Goal: Information Seeking & Learning: Learn about a topic

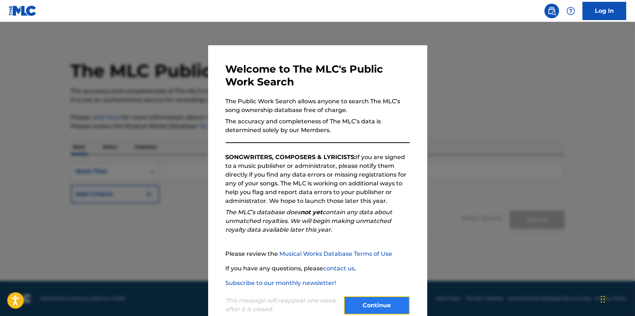
click at [369, 297] on button "Continue" at bounding box center [377, 306] width 66 height 18
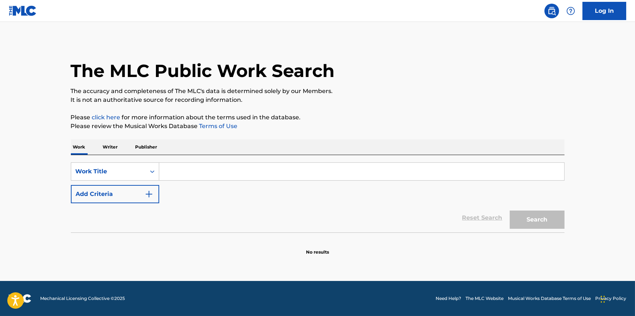
click at [172, 176] on input "Search Form" at bounding box center [361, 172] width 405 height 18
click at [179, 249] on section "No results" at bounding box center [318, 246] width 494 height 19
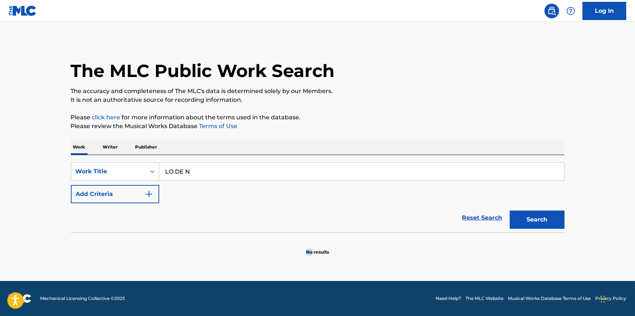
drag, startPoint x: 179, startPoint y: 249, endPoint x: 180, endPoint y: 255, distance: 5.9
click at [180, 255] on section "No results" at bounding box center [318, 246] width 494 height 19
click at [201, 172] on input "LO DE N" at bounding box center [361, 172] width 405 height 18
type input "LO DE NOSOTROS"
click at [532, 221] on button "Search" at bounding box center [537, 220] width 55 height 18
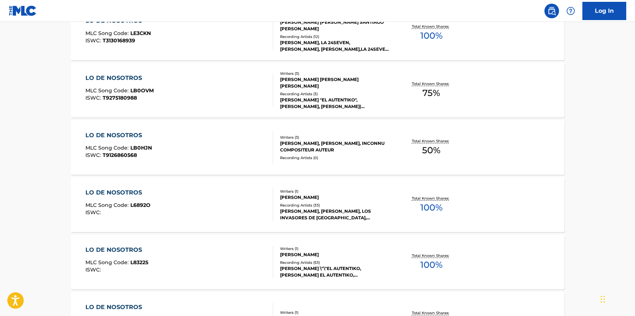
scroll to position [332, 0]
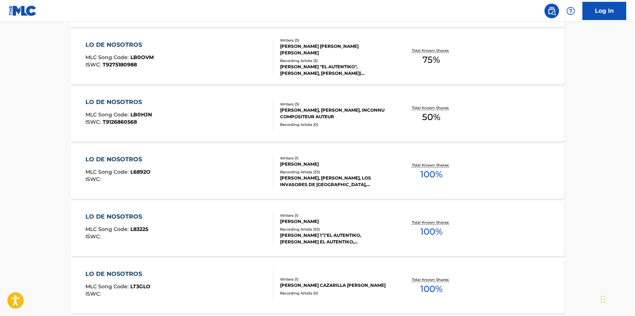
click at [307, 174] on div "Recording Artists ( 33 )" at bounding box center [335, 172] width 110 height 5
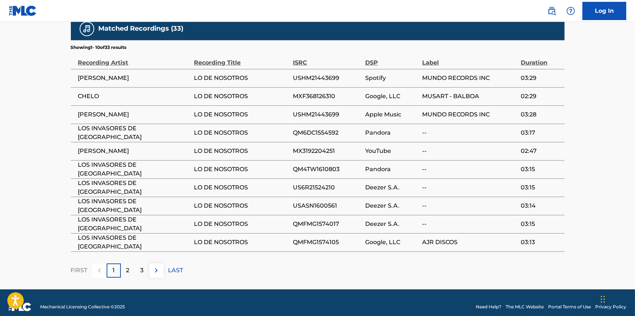
scroll to position [431, 0]
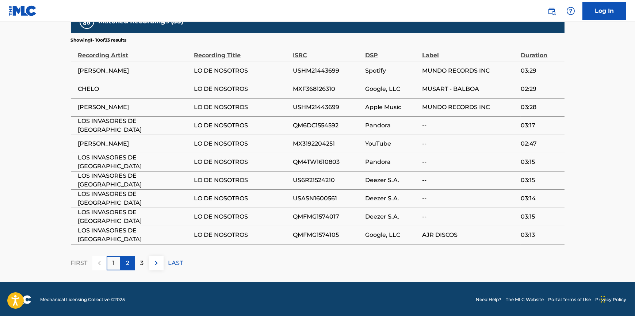
click at [127, 263] on p "2" at bounding box center [127, 263] width 3 height 9
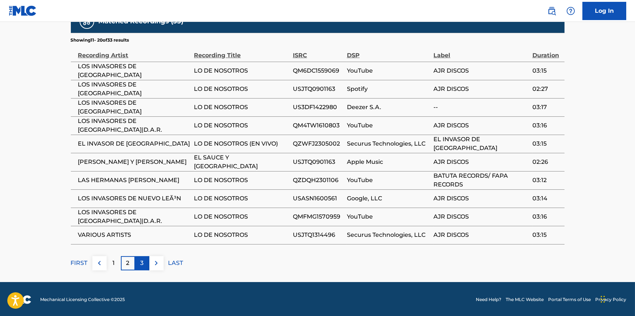
click at [137, 258] on div "3" at bounding box center [142, 263] width 14 height 14
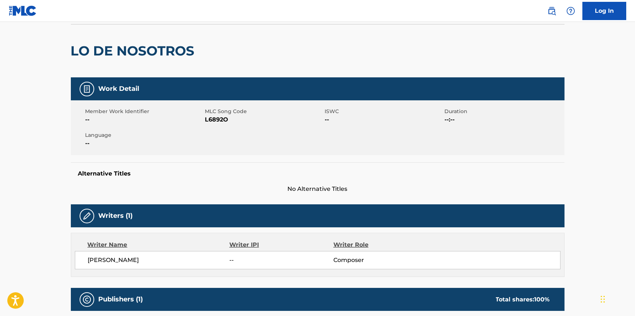
scroll to position [0, 0]
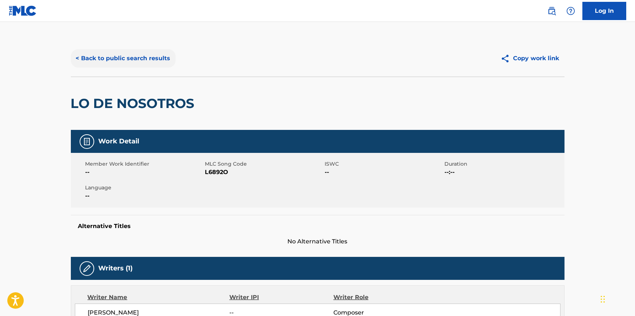
click at [87, 59] on button "< Back to public search results" at bounding box center [123, 58] width 105 height 18
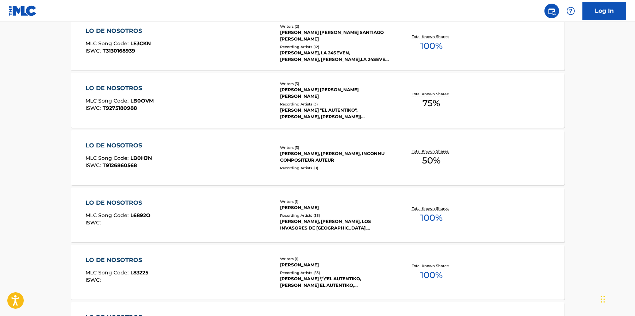
scroll to position [299, 0]
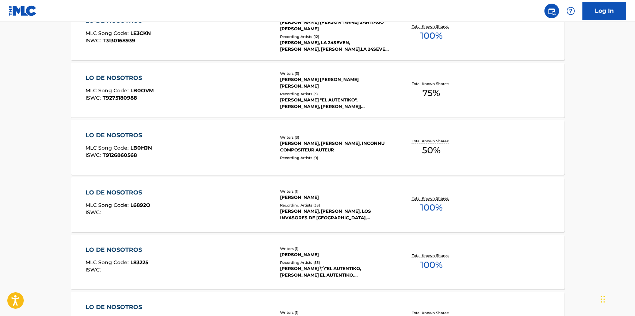
click at [296, 200] on div "[PERSON_NAME]" at bounding box center [335, 197] width 110 height 7
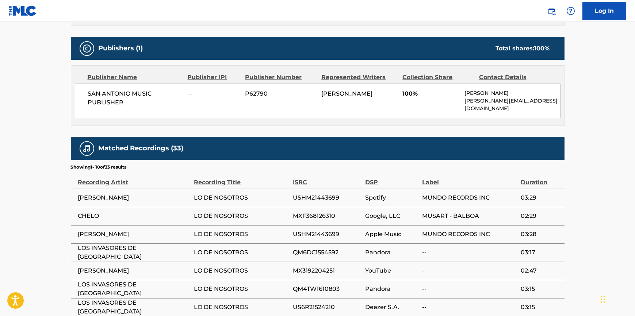
scroll to position [431, 0]
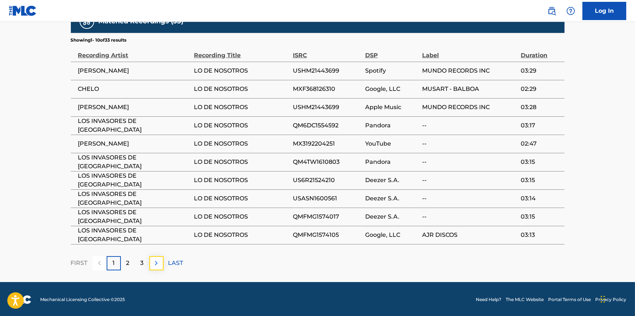
click at [155, 263] on img at bounding box center [156, 263] width 9 height 9
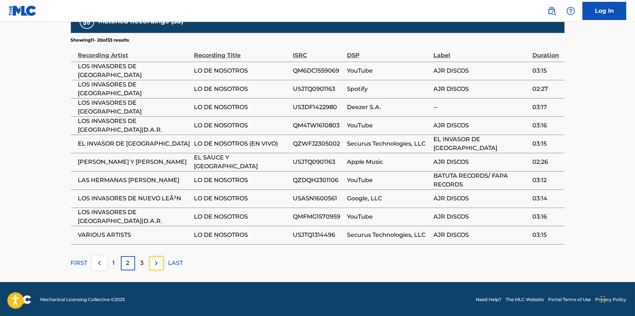
click at [155, 263] on img at bounding box center [156, 263] width 9 height 9
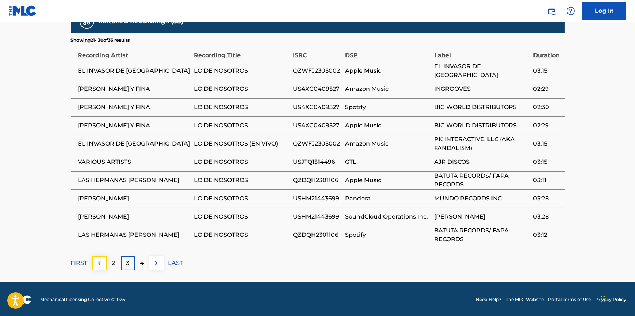
click at [99, 261] on img at bounding box center [99, 263] width 9 height 9
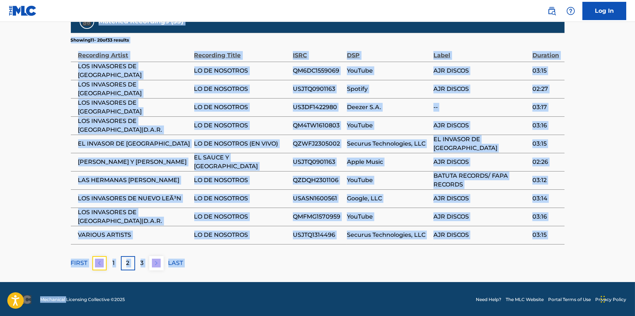
click at [99, 261] on img at bounding box center [99, 263] width 9 height 9
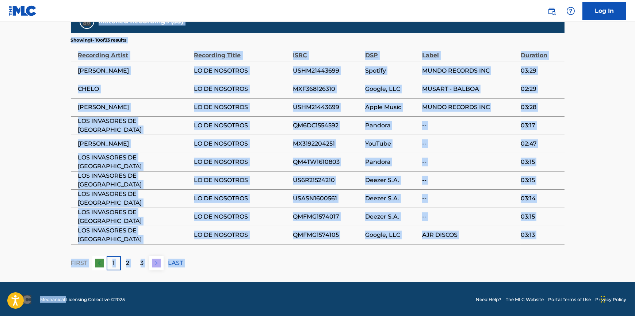
click at [282, 194] on span "LO DE NOSOTROS" at bounding box center [241, 198] width 95 height 9
click at [248, 251] on div "Matched Recordings (33) Showing 1 - 10 of 33 results Recording Artist Recording…" at bounding box center [318, 140] width 494 height 261
click at [249, 262] on div "FIRST 1 2 3 LAST" at bounding box center [318, 263] width 494 height 14
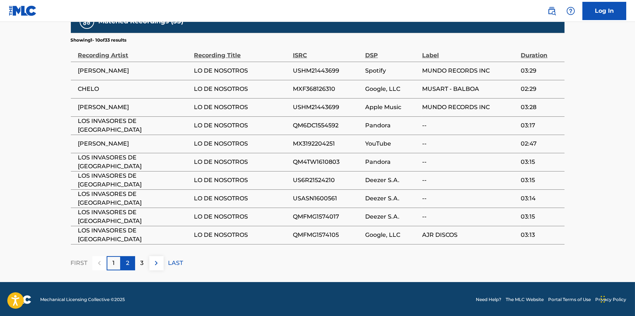
click at [130, 262] on div "2" at bounding box center [128, 263] width 14 height 14
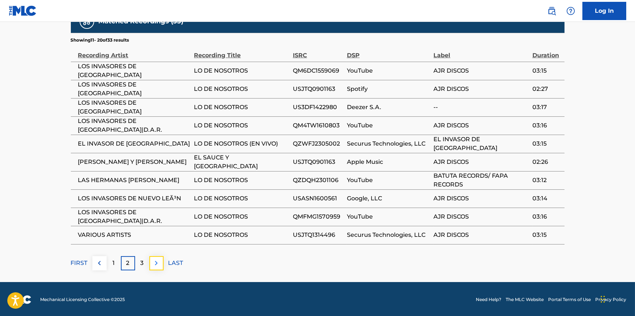
click at [154, 263] on img at bounding box center [156, 263] width 9 height 9
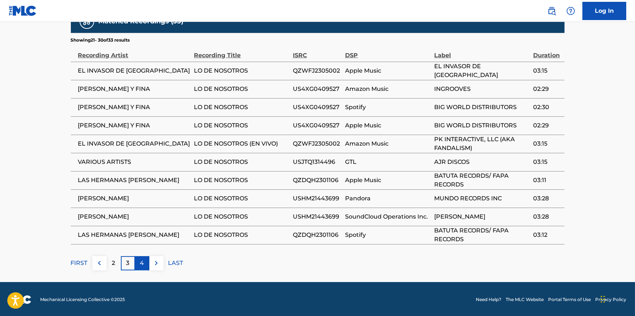
click at [145, 259] on div "4" at bounding box center [142, 263] width 14 height 14
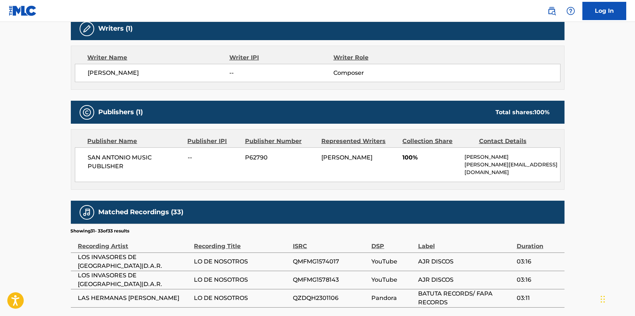
scroll to position [303, 0]
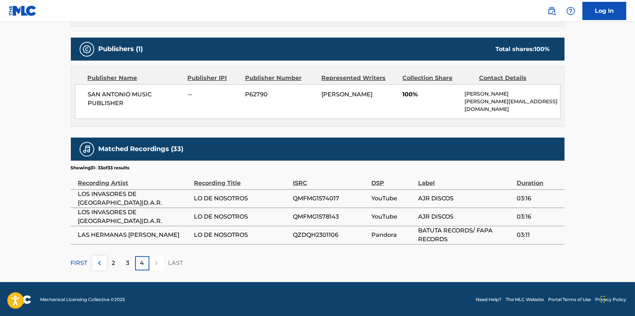
click at [158, 263] on div at bounding box center [156, 263] width 14 height 14
click at [157, 263] on div at bounding box center [156, 263] width 14 height 14
click at [125, 263] on div "3" at bounding box center [128, 263] width 14 height 14
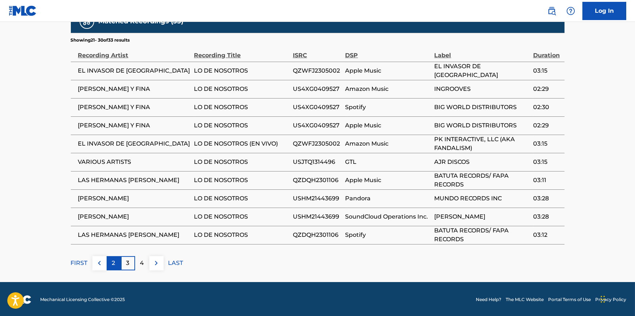
click at [115, 264] on p "2" at bounding box center [113, 263] width 3 height 9
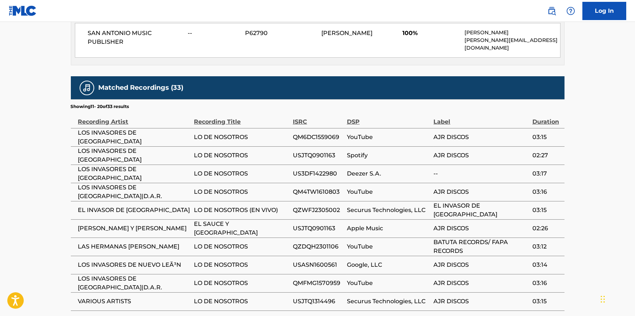
scroll to position [431, 0]
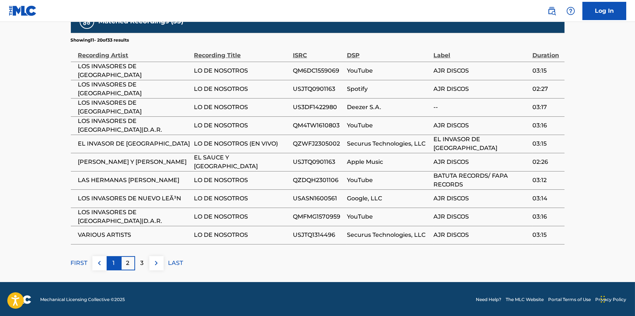
click at [114, 261] on p "1" at bounding box center [114, 263] width 2 height 9
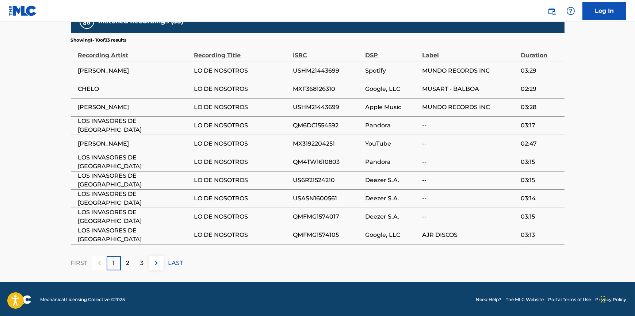
click at [99, 263] on div at bounding box center [99, 263] width 14 height 14
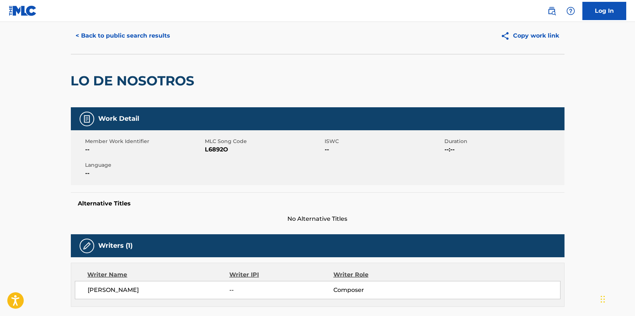
scroll to position [0, 0]
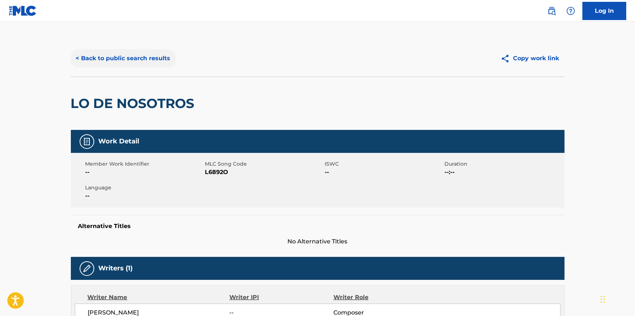
click at [106, 58] on button "< Back to public search results" at bounding box center [123, 58] width 105 height 18
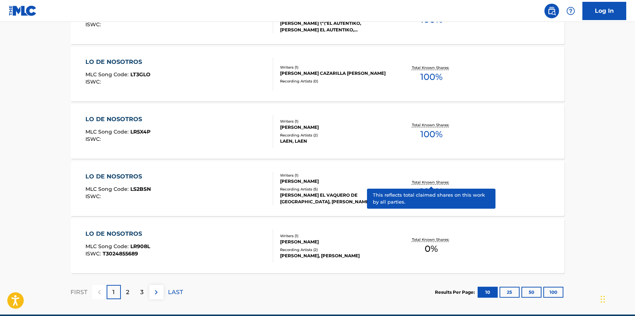
scroll to position [577, 0]
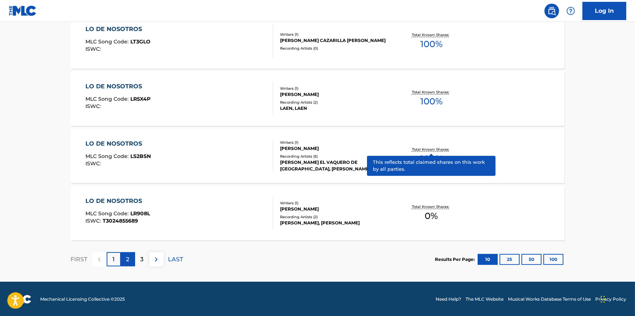
click at [128, 260] on p "2" at bounding box center [127, 259] width 3 height 9
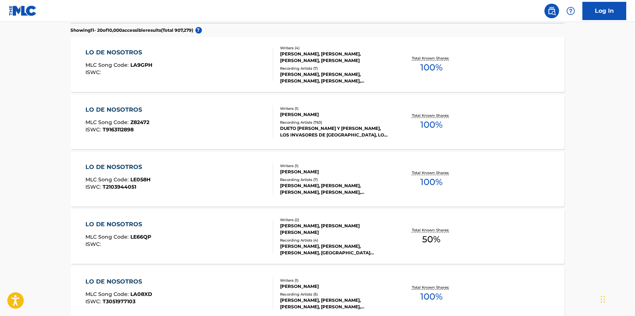
scroll to position [212, 0]
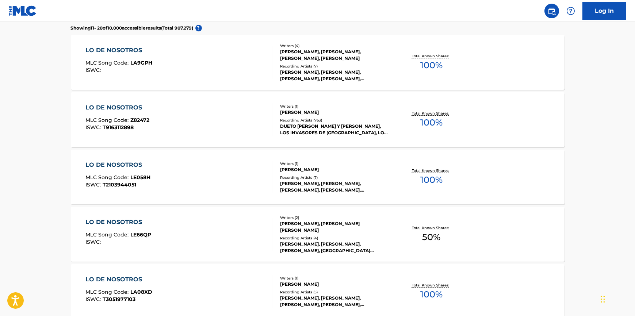
click at [308, 121] on div "Recording Artists ( 763 )" at bounding box center [335, 120] width 110 height 5
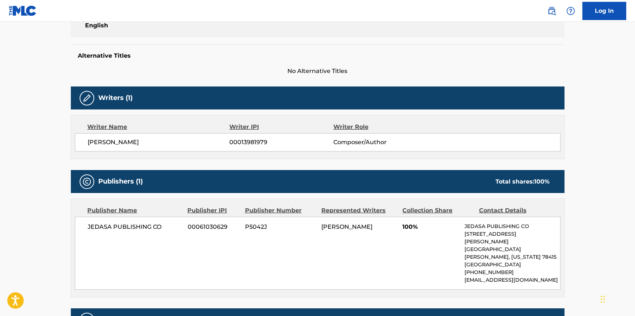
scroll to position [166, 0]
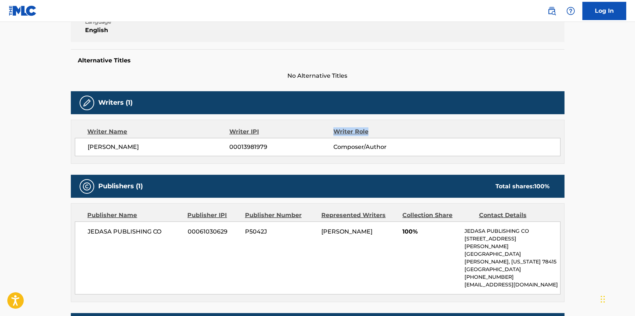
drag, startPoint x: 389, startPoint y: 133, endPoint x: 332, endPoint y: 126, distance: 57.7
click at [332, 126] on div "Writer Name Writer IPI Writer Role [PERSON_NAME] 00013981979 Composer/Author" at bounding box center [318, 142] width 494 height 44
copy div "Writer Role"
click at [401, 126] on div "Writer Name Writer IPI Writer Role [PERSON_NAME] 00013981979 Composer/Author" at bounding box center [318, 142] width 494 height 44
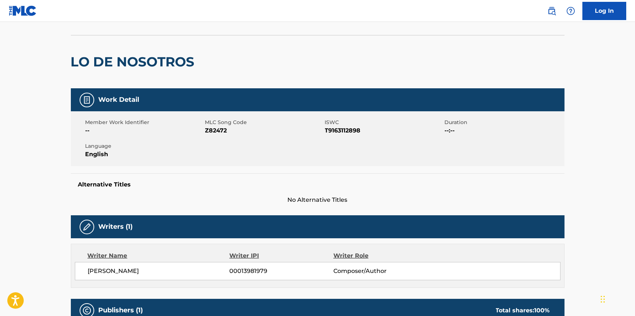
scroll to position [0, 0]
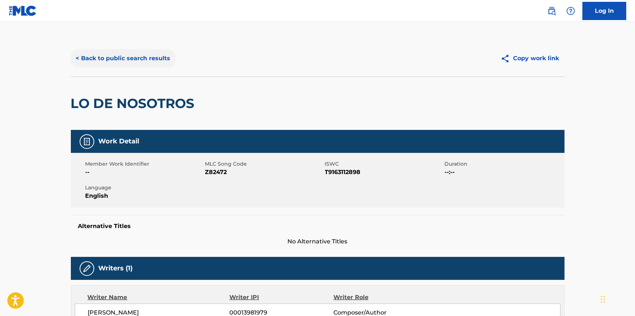
click at [88, 56] on button "< Back to public search results" at bounding box center [123, 58] width 105 height 18
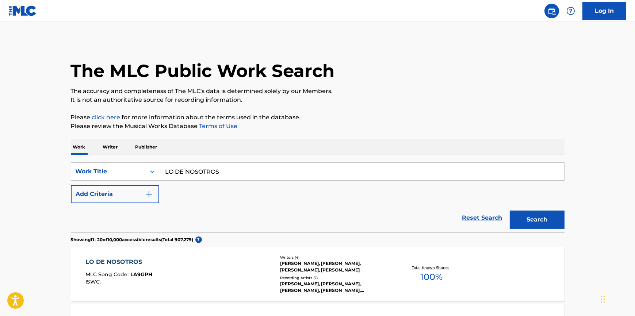
scroll to position [231, 0]
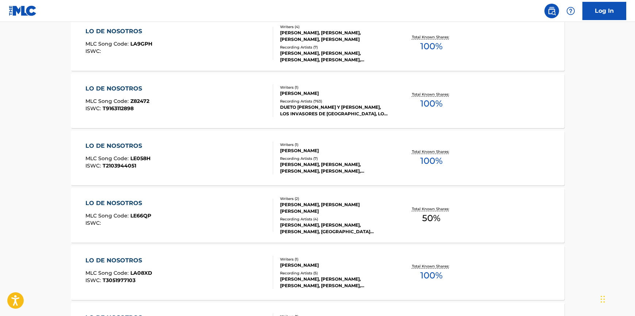
click at [311, 106] on div "DUETO [PERSON_NAME] Y [PERSON_NAME], LOS INVASORES DE [GEOGRAPHIC_DATA], LOS IN…" at bounding box center [335, 110] width 110 height 13
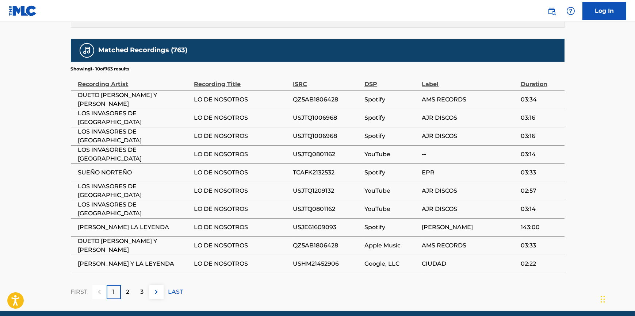
scroll to position [455, 0]
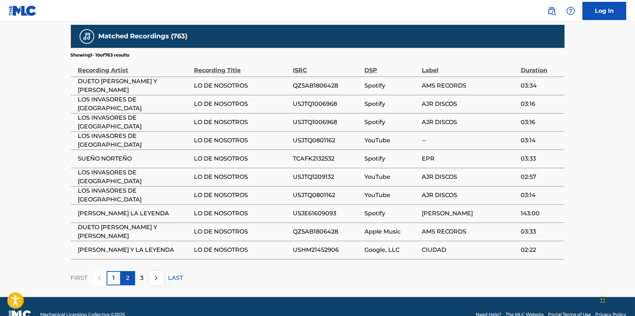
click at [126, 274] on p "2" at bounding box center [127, 278] width 3 height 9
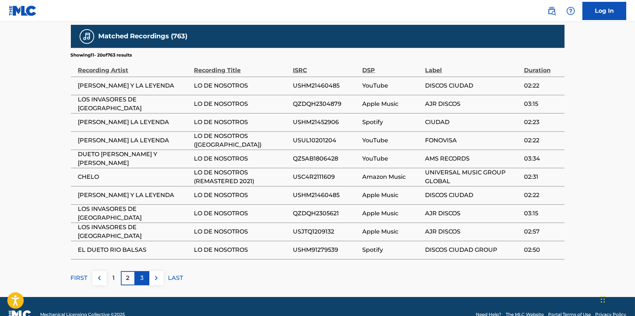
click at [141, 274] on p "3" at bounding box center [142, 278] width 3 height 9
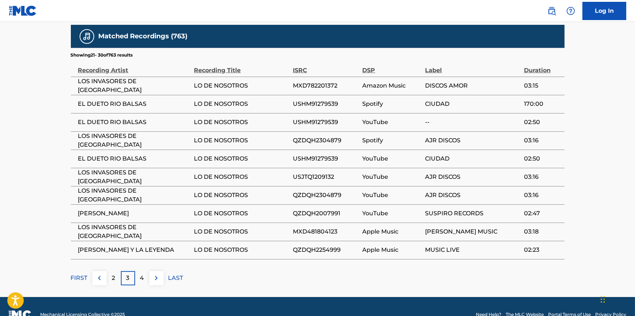
click at [141, 274] on p "4" at bounding box center [142, 278] width 4 height 9
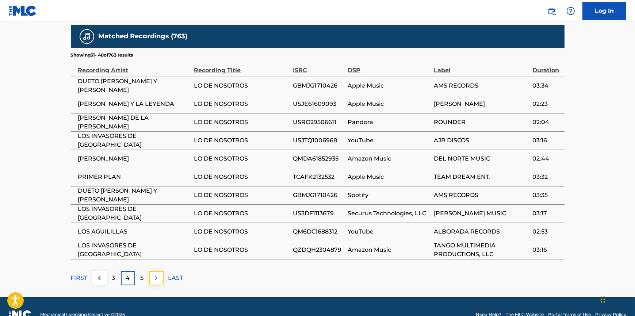
click at [155, 274] on img at bounding box center [156, 278] width 9 height 9
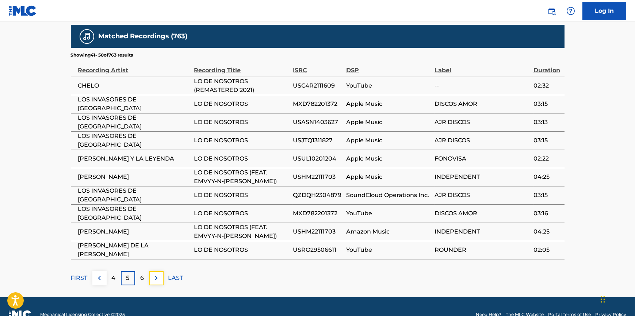
click at [155, 274] on img at bounding box center [156, 278] width 9 height 9
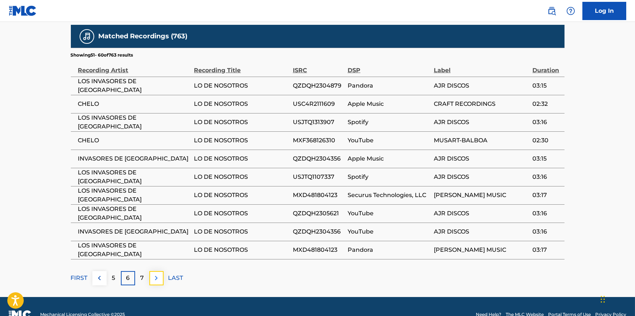
click at [152, 274] on img at bounding box center [156, 278] width 9 height 9
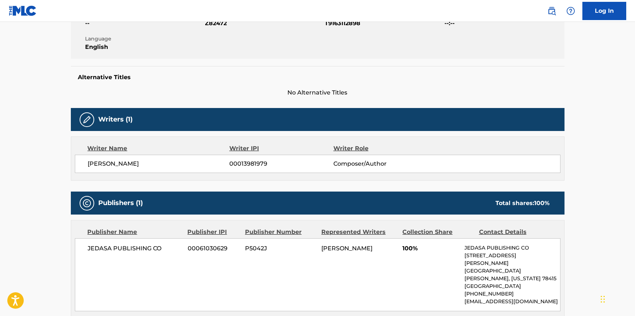
scroll to position [0, 0]
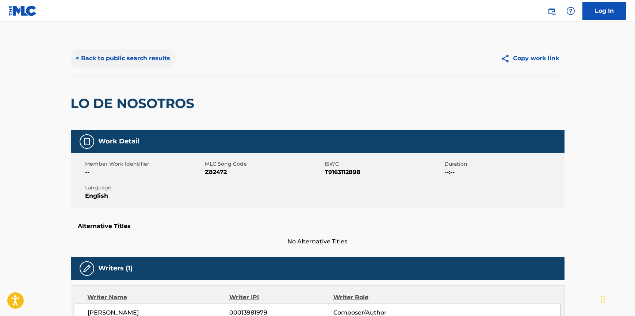
click at [117, 58] on button "< Back to public search results" at bounding box center [123, 58] width 105 height 18
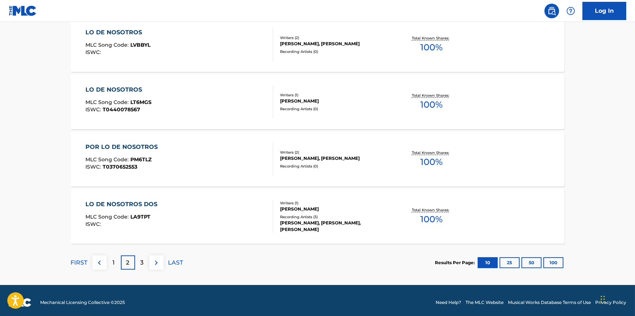
scroll to position [577, 0]
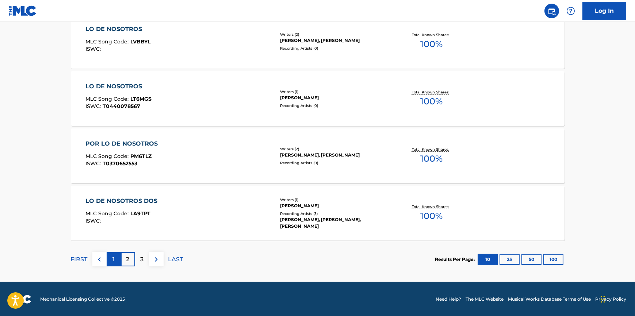
click at [115, 259] on div "1" at bounding box center [114, 259] width 14 height 14
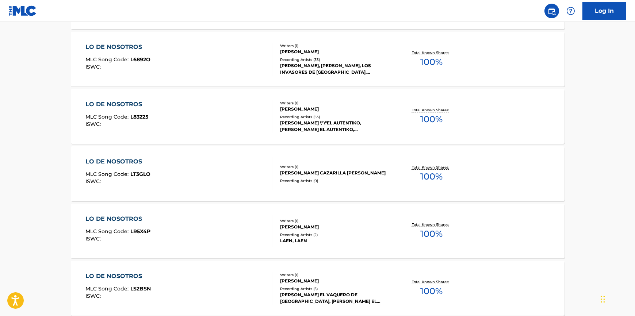
scroll to position [378, 0]
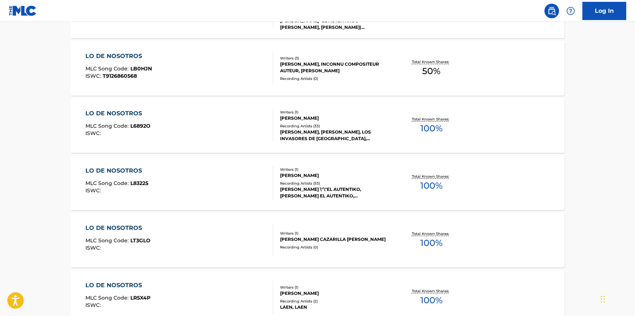
click at [318, 132] on div "[PERSON_NAME], [PERSON_NAME], LOS INVASORES DE [GEOGRAPHIC_DATA], [PERSON_NAME]" at bounding box center [335, 135] width 110 height 13
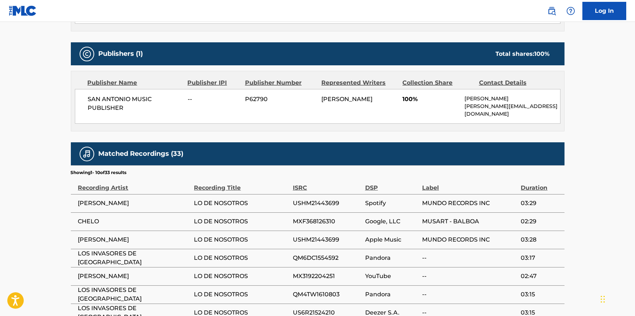
scroll to position [431, 0]
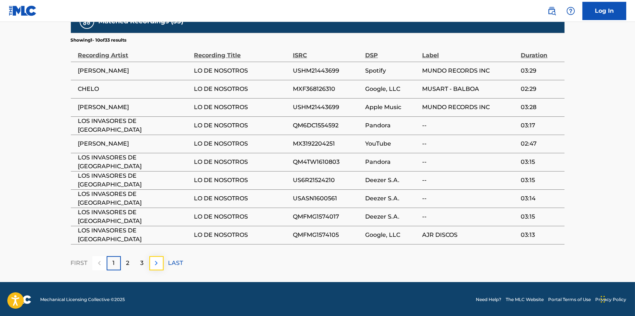
click at [155, 263] on img at bounding box center [156, 263] width 9 height 9
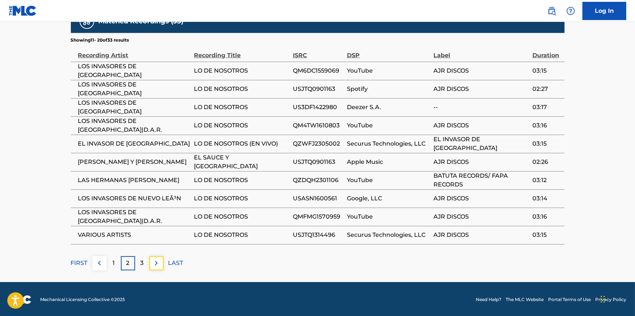
click at [155, 263] on img at bounding box center [156, 263] width 9 height 9
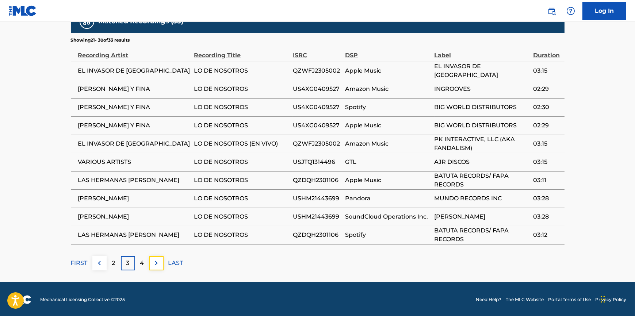
click at [155, 263] on img at bounding box center [156, 263] width 9 height 9
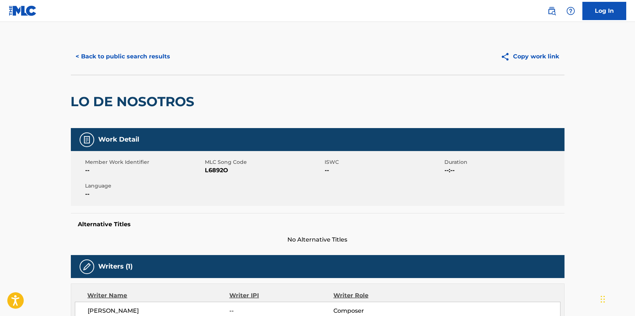
scroll to position [0, 0]
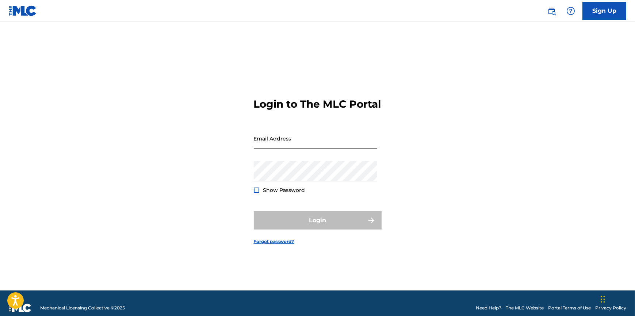
click at [278, 147] on input "Email Address" at bounding box center [315, 138] width 123 height 21
click at [277, 146] on input "Email Address" at bounding box center [315, 138] width 123 height 21
type input "[EMAIL_ADDRESS][DOMAIN_NAME]"
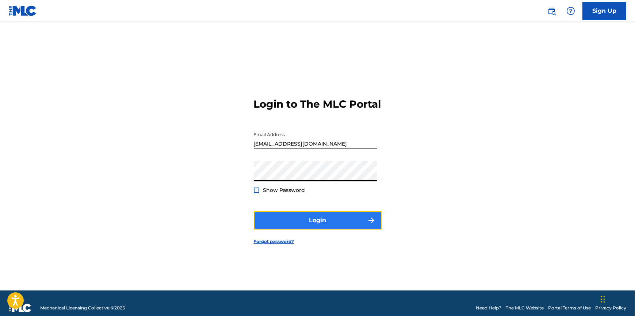
click at [312, 225] on button "Login" at bounding box center [318, 221] width 128 height 18
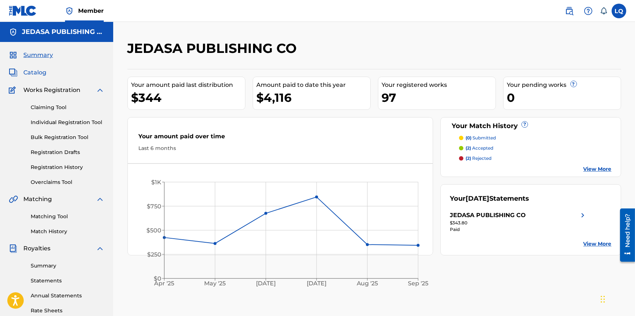
click at [33, 69] on span "Catalog" at bounding box center [34, 72] width 23 height 9
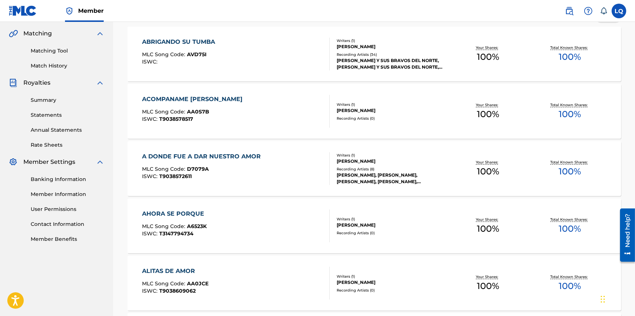
scroll to position [154, 0]
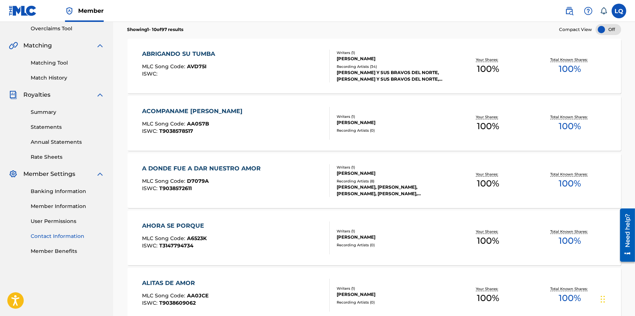
click at [58, 237] on link "Contact Information" at bounding box center [68, 237] width 74 height 8
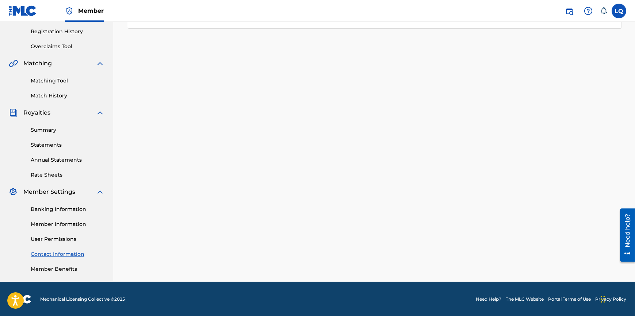
scroll to position [136, 0]
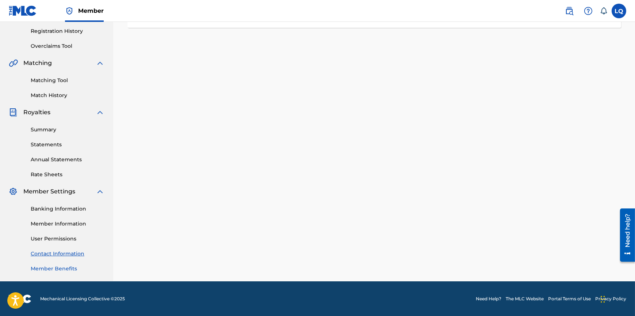
click at [57, 268] on link "Member Benefits" at bounding box center [68, 269] width 74 height 8
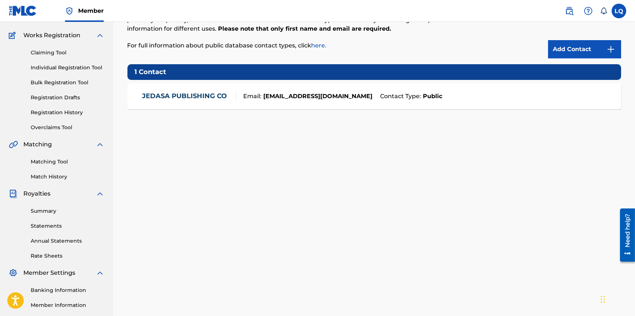
scroll to position [0, 0]
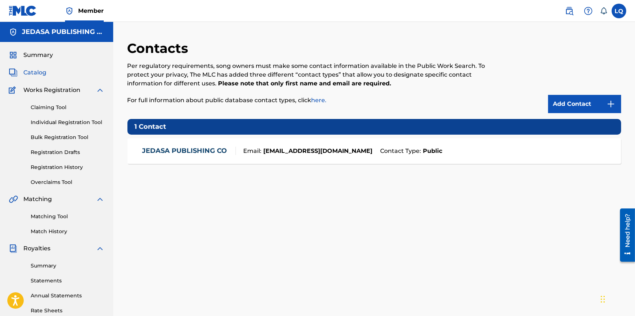
click at [35, 73] on span "Catalog" at bounding box center [34, 72] width 23 height 9
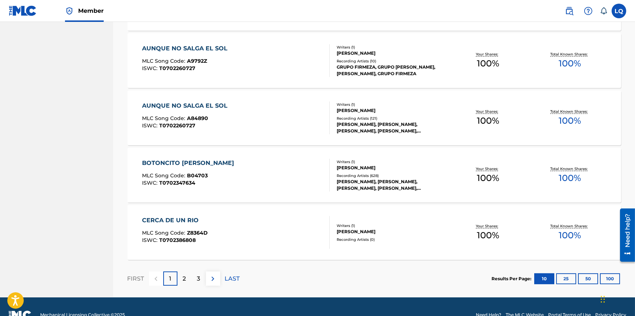
scroll to position [519, 0]
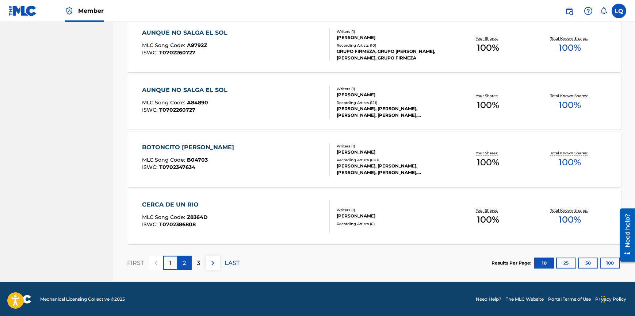
click at [186, 262] on p "2" at bounding box center [184, 263] width 3 height 9
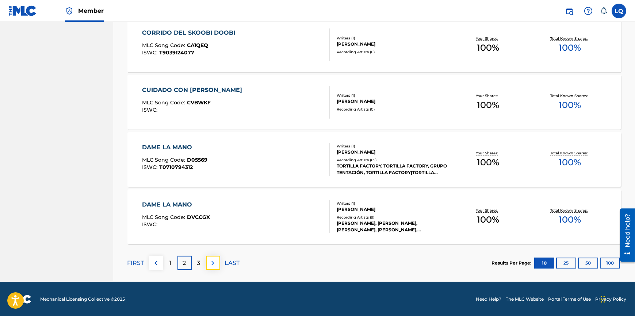
click at [211, 263] on img at bounding box center [213, 263] width 9 height 9
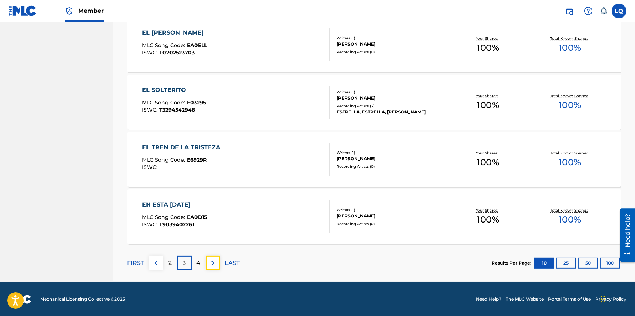
click at [211, 263] on img at bounding box center [213, 263] width 9 height 9
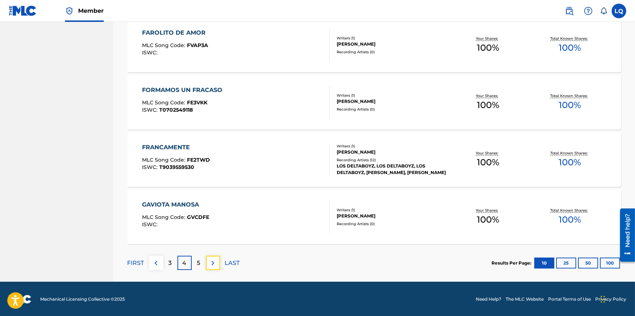
click at [211, 263] on img at bounding box center [213, 263] width 9 height 9
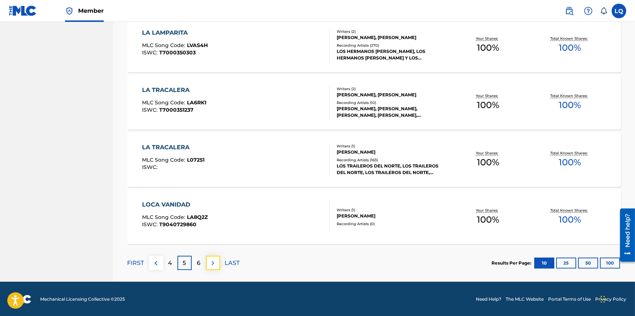
click at [213, 261] on img at bounding box center [213, 263] width 9 height 9
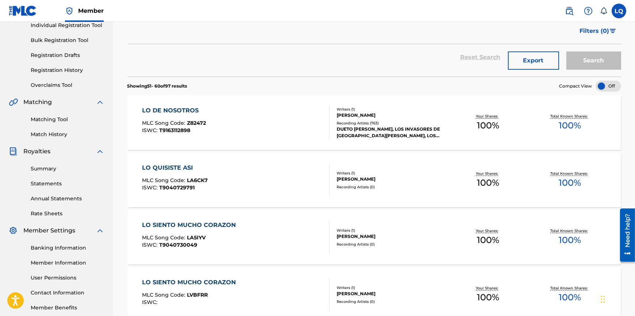
scroll to position [88, 0]
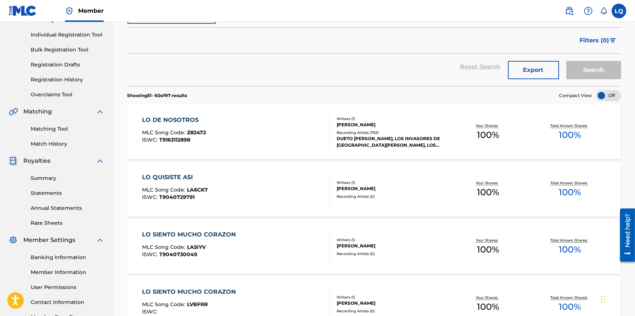
click at [366, 132] on div "Recording Artists ( 763 )" at bounding box center [392, 132] width 110 height 5
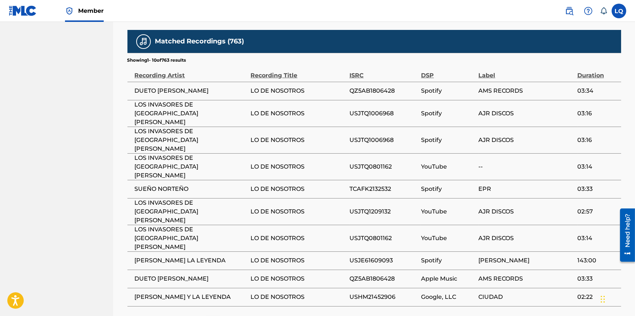
scroll to position [473, 0]
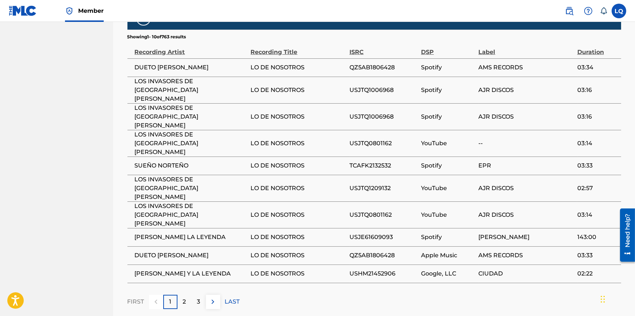
click at [627, 237] on div "Need help?" at bounding box center [628, 231] width 10 height 34
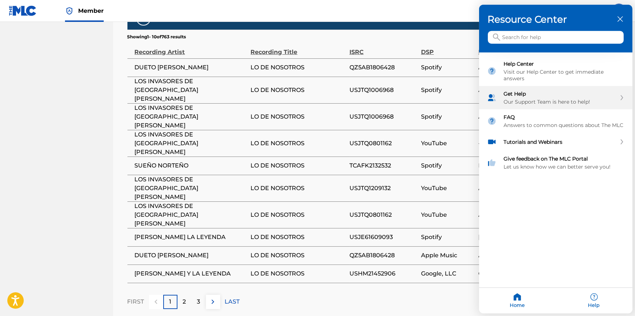
click at [621, 95] on icon "Get Help" at bounding box center [622, 97] width 4 height 5
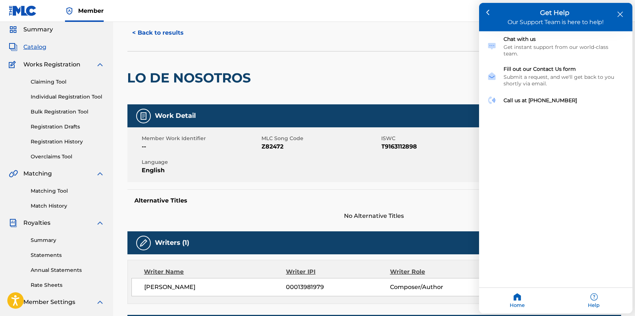
scroll to position [41, 0]
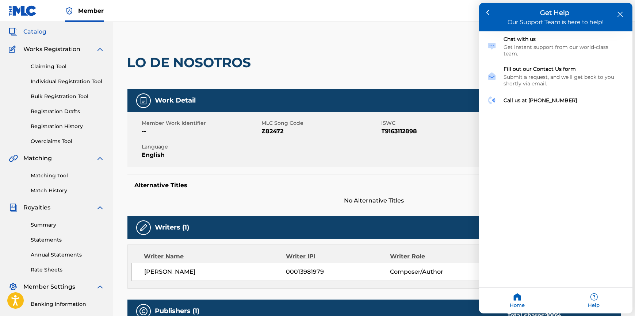
click at [370, 53] on div at bounding box center [317, 158] width 635 height 316
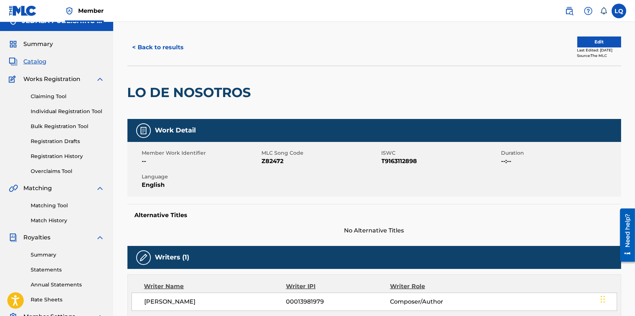
scroll to position [0, 0]
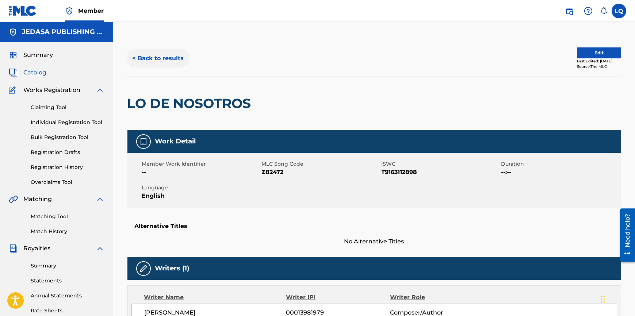
click at [145, 59] on button "< Back to results" at bounding box center [159, 58] width 62 height 18
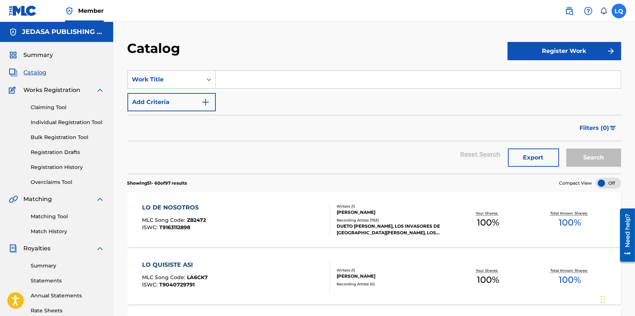
click at [617, 11] on label at bounding box center [619, 11] width 15 height 15
click at [619, 11] on input "LQ Leonardo Quiroz leonardoquiroz@email.com Notification Preferences Profile Lo…" at bounding box center [619, 11] width 0 height 0
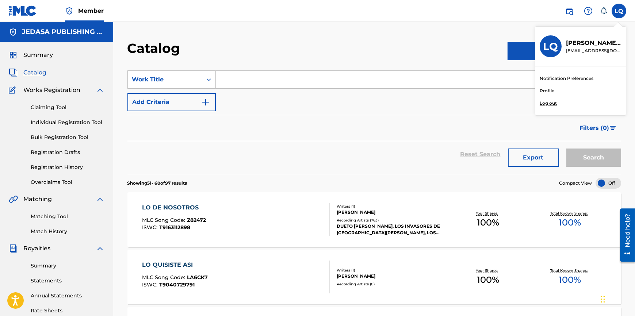
click at [549, 102] on p "Log out" at bounding box center [548, 103] width 17 height 7
click at [619, 11] on input "LQ Leonardo Quiroz leonardoquiroz@email.com Notification Preferences Profile Lo…" at bounding box center [619, 11] width 0 height 0
